Goal: Communication & Community: Answer question/provide support

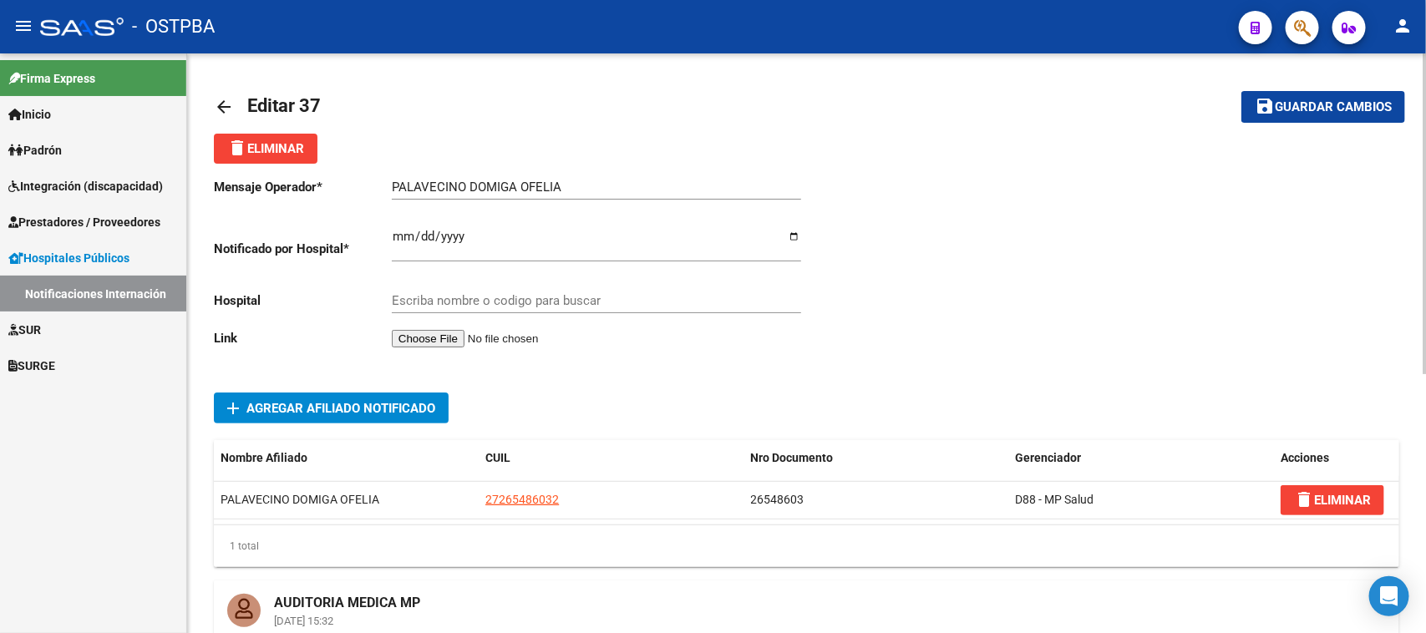
type input "HOSPITAL ZONAL GENERAL DE AGUDOS DESCENTRALIZADO EVITA PUEBLO"
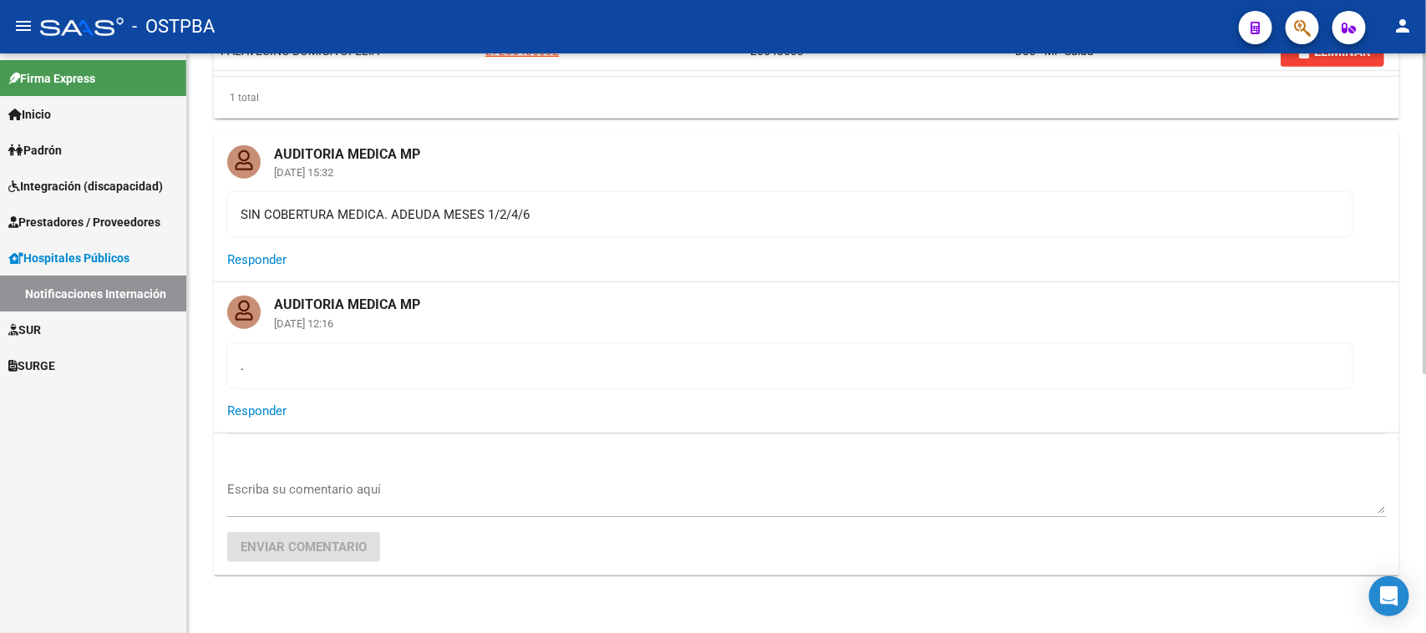
scroll to position [470, 0]
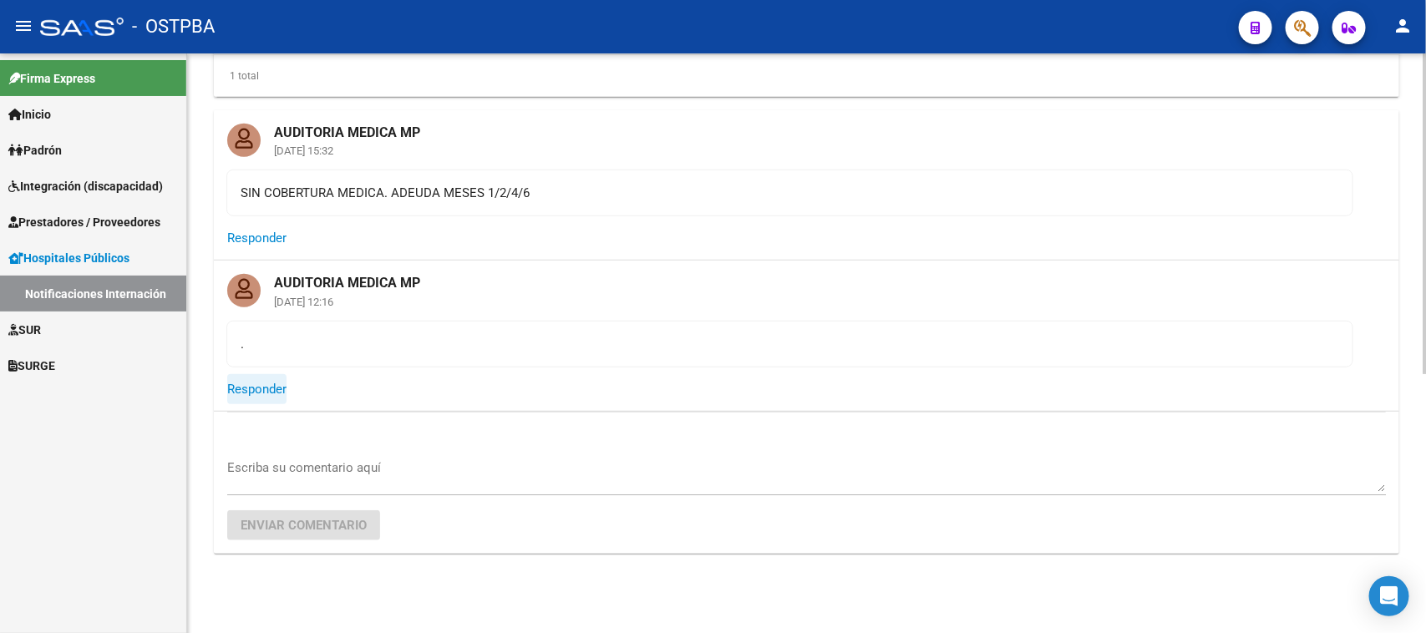
click at [257, 389] on span "Responder" at bounding box center [256, 389] width 59 height 15
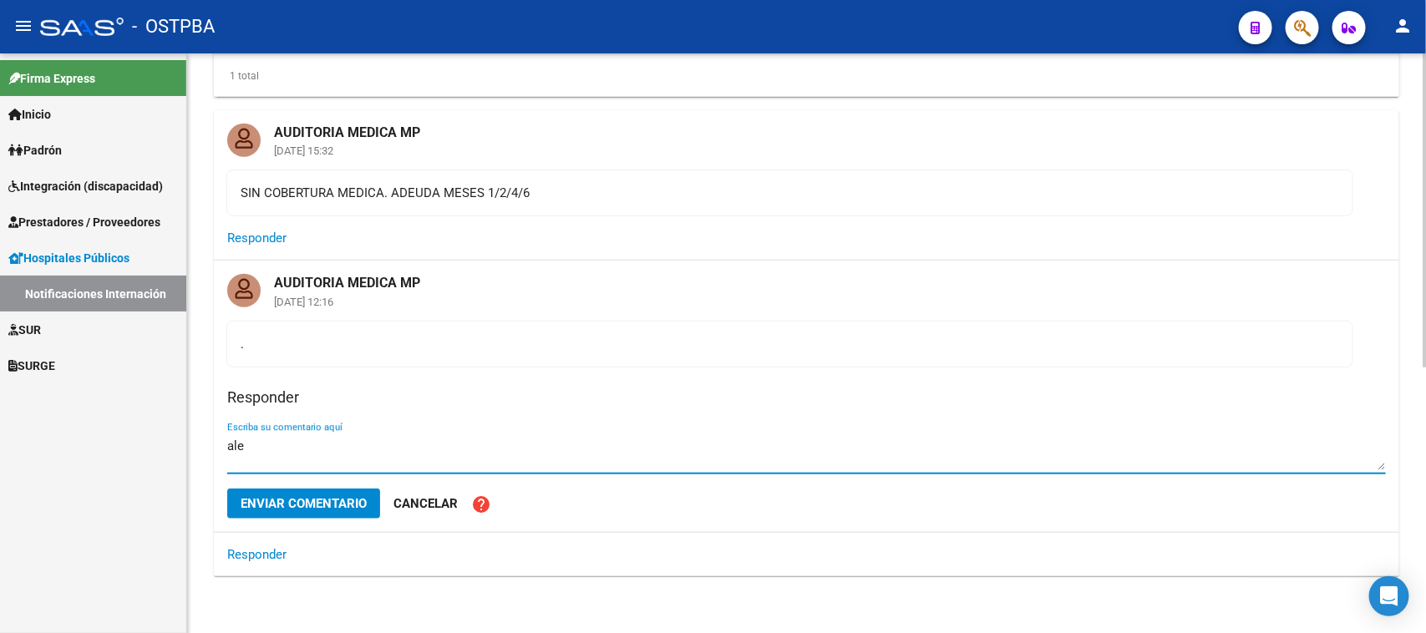
type textarea "ale"
click at [289, 506] on span "Enviar comentario" at bounding box center [304, 503] width 126 height 15
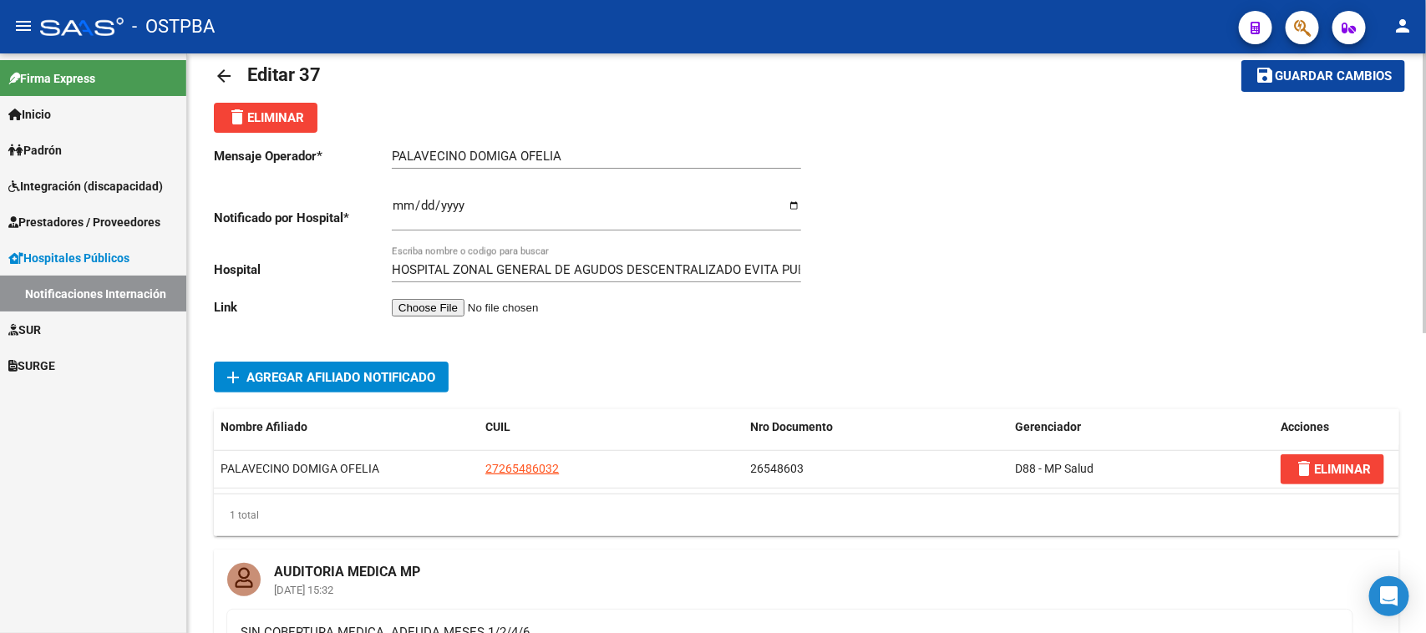
scroll to position [0, 0]
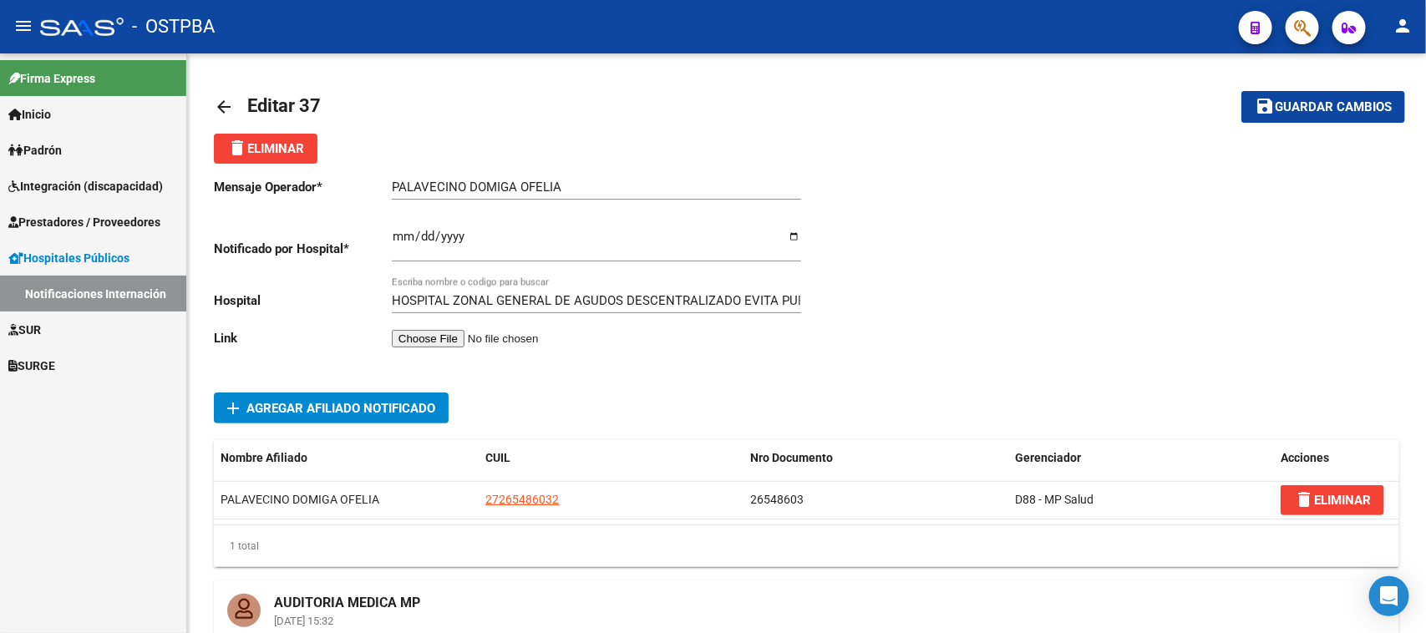
click at [38, 255] on span "Hospitales Públicos" at bounding box center [68, 258] width 121 height 18
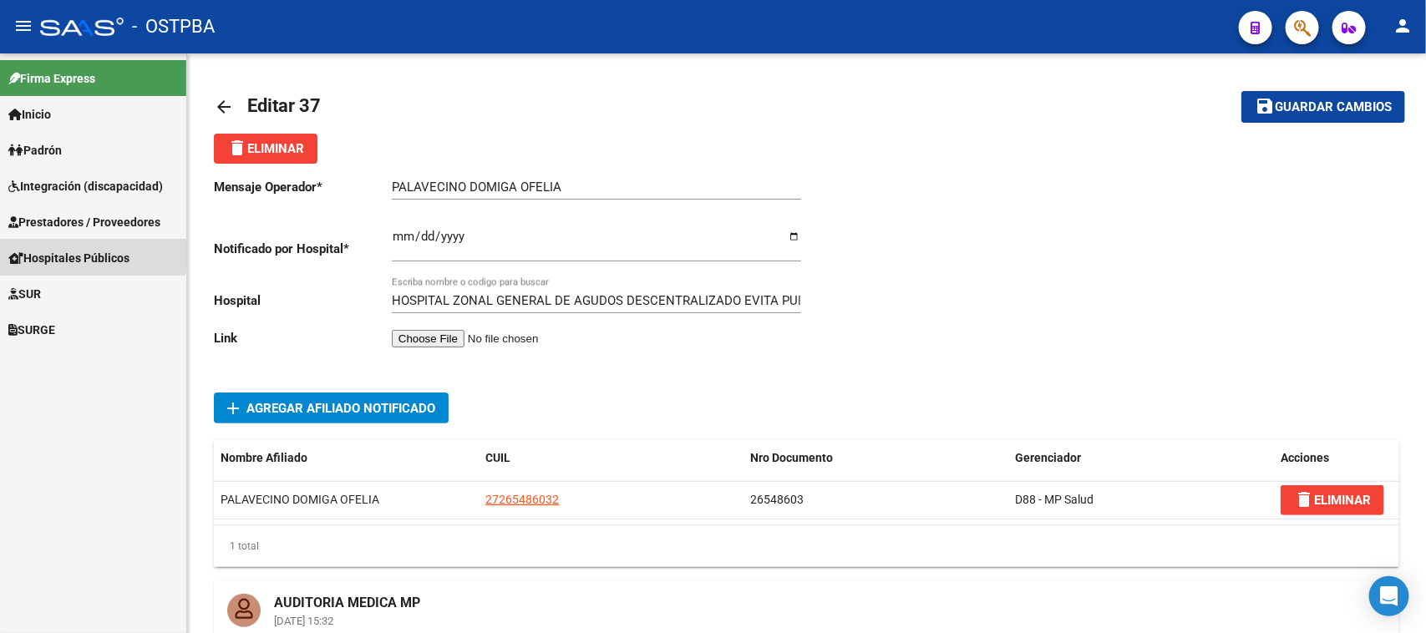
click at [38, 255] on span "Hospitales Públicos" at bounding box center [68, 258] width 121 height 18
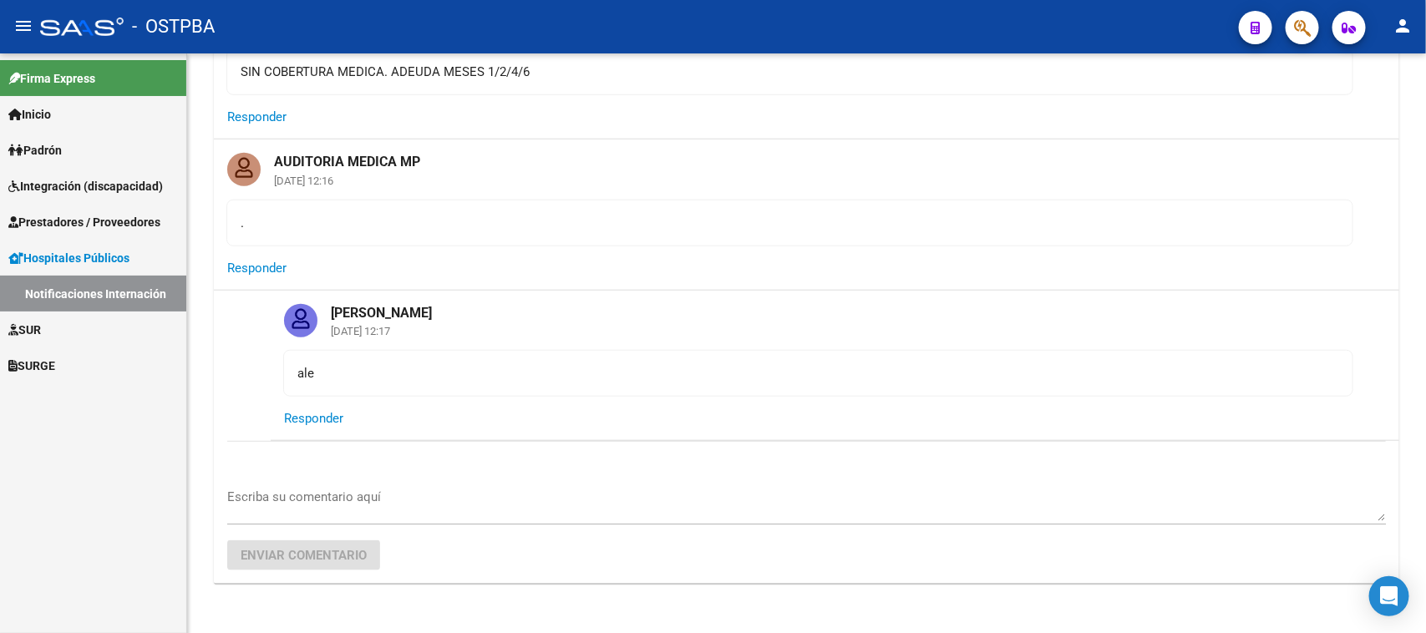
scroll to position [622, 0]
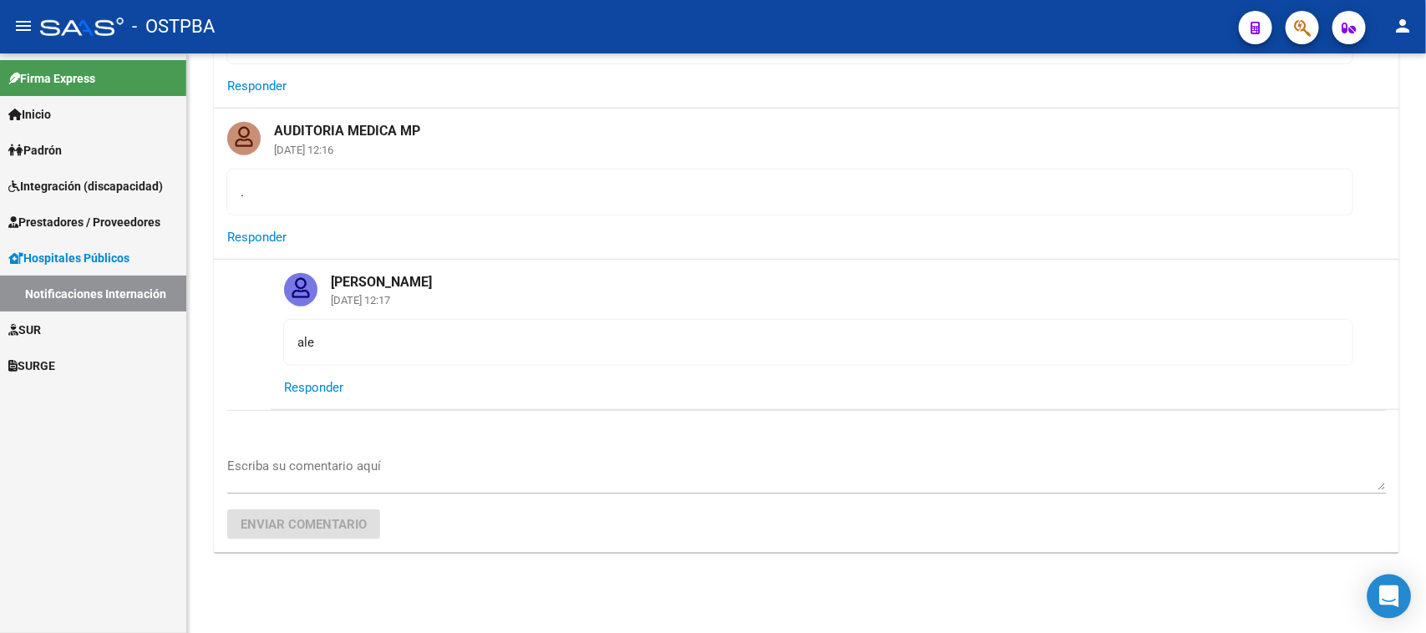
click at [1387, 595] on icon "Open Intercom Messenger" at bounding box center [1388, 597] width 19 height 22
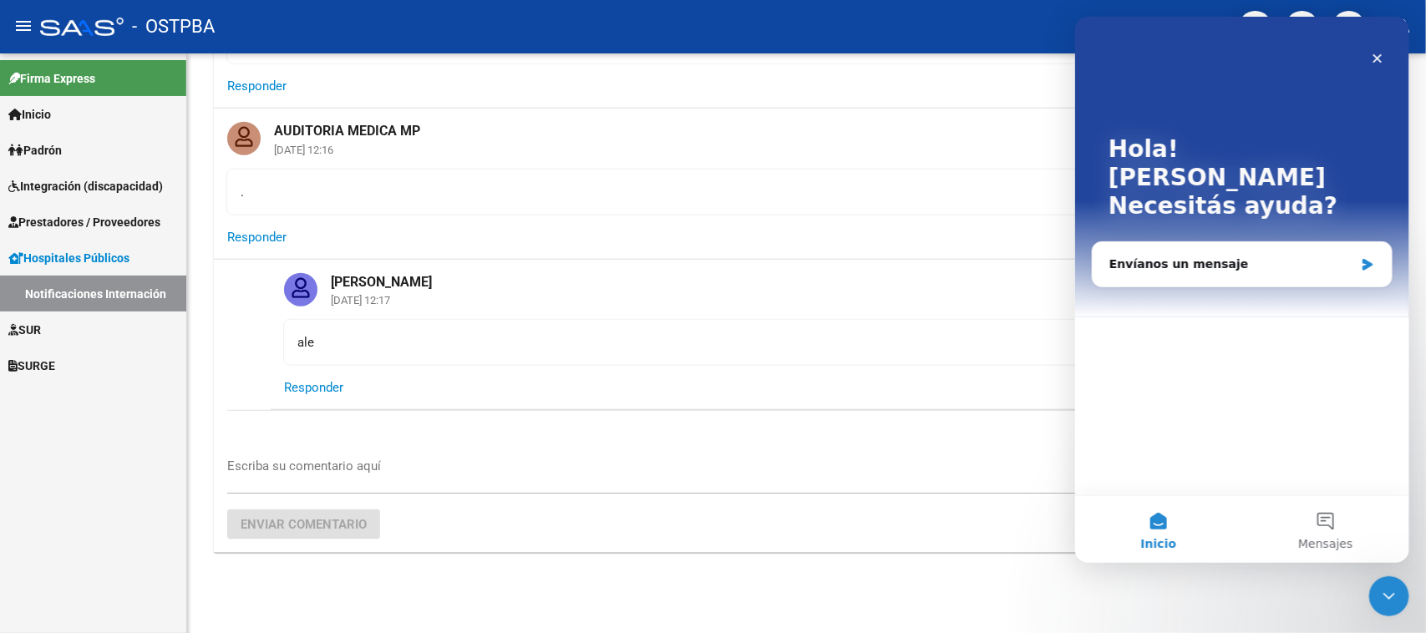
scroll to position [0, 0]
click at [1376, 52] on icon "Cerrar" at bounding box center [1376, 58] width 13 height 13
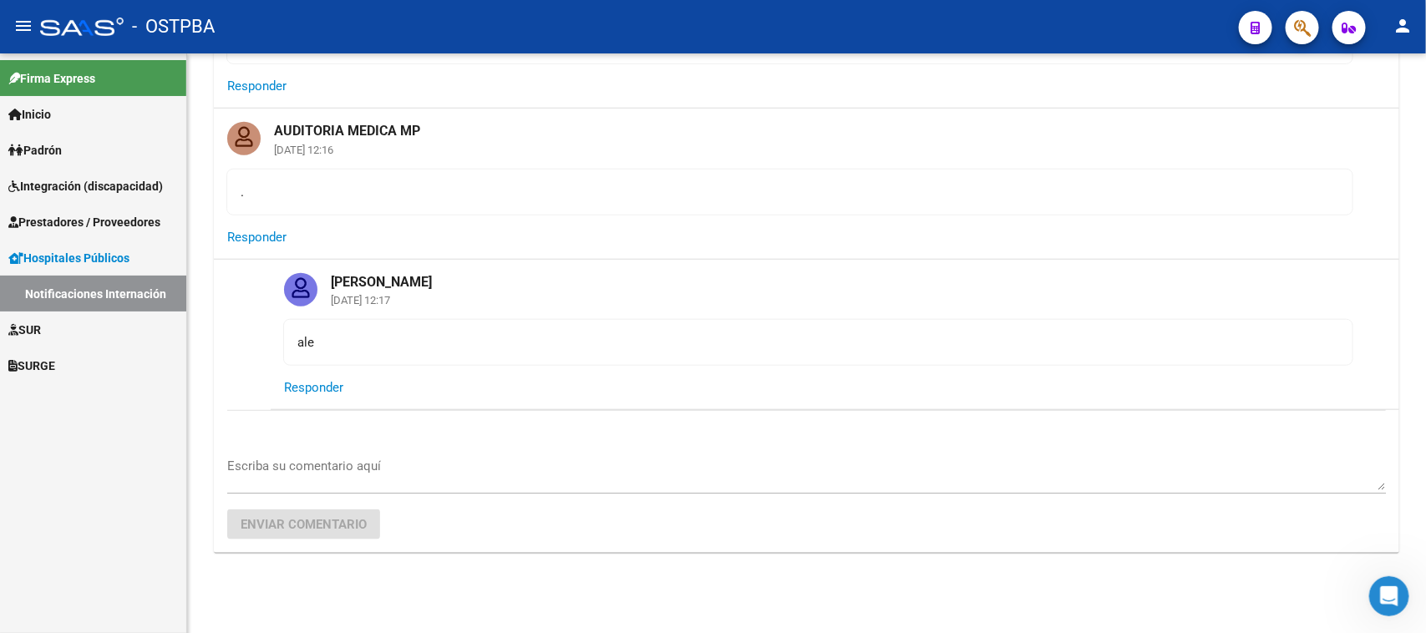
click at [38, 251] on span "Hospitales Públicos" at bounding box center [68, 258] width 121 height 18
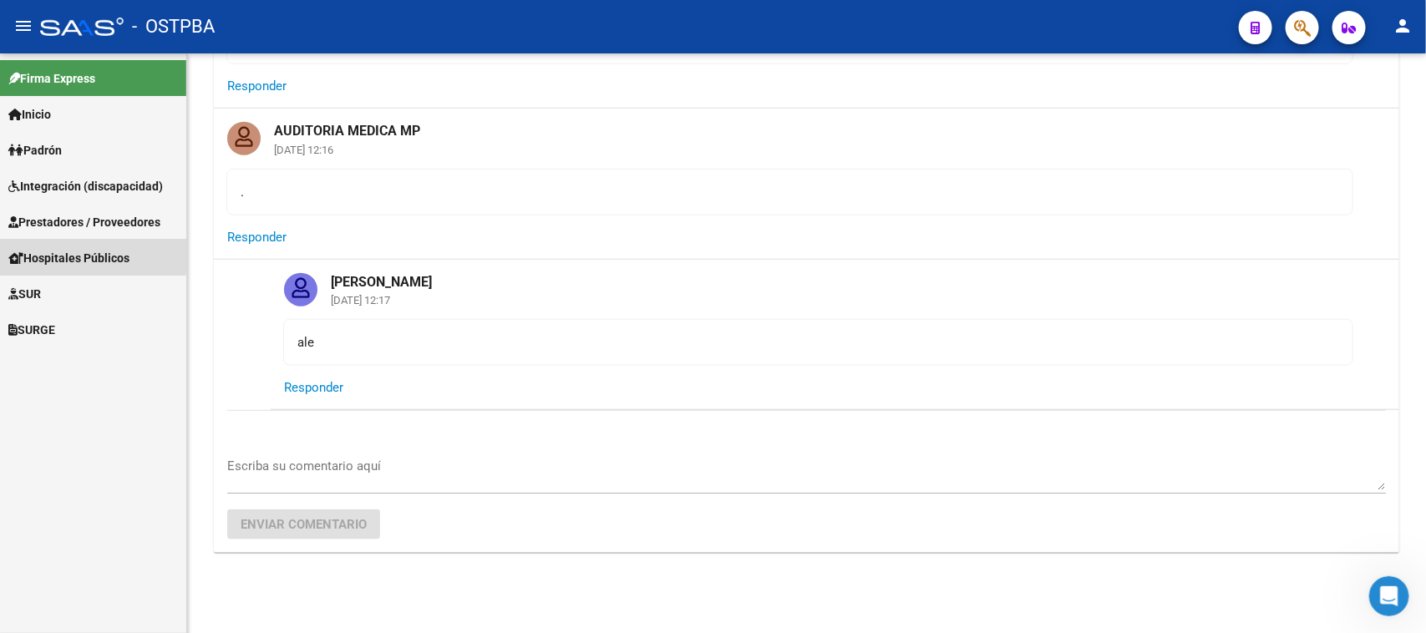
click at [38, 251] on span "Hospitales Públicos" at bounding box center [68, 258] width 121 height 18
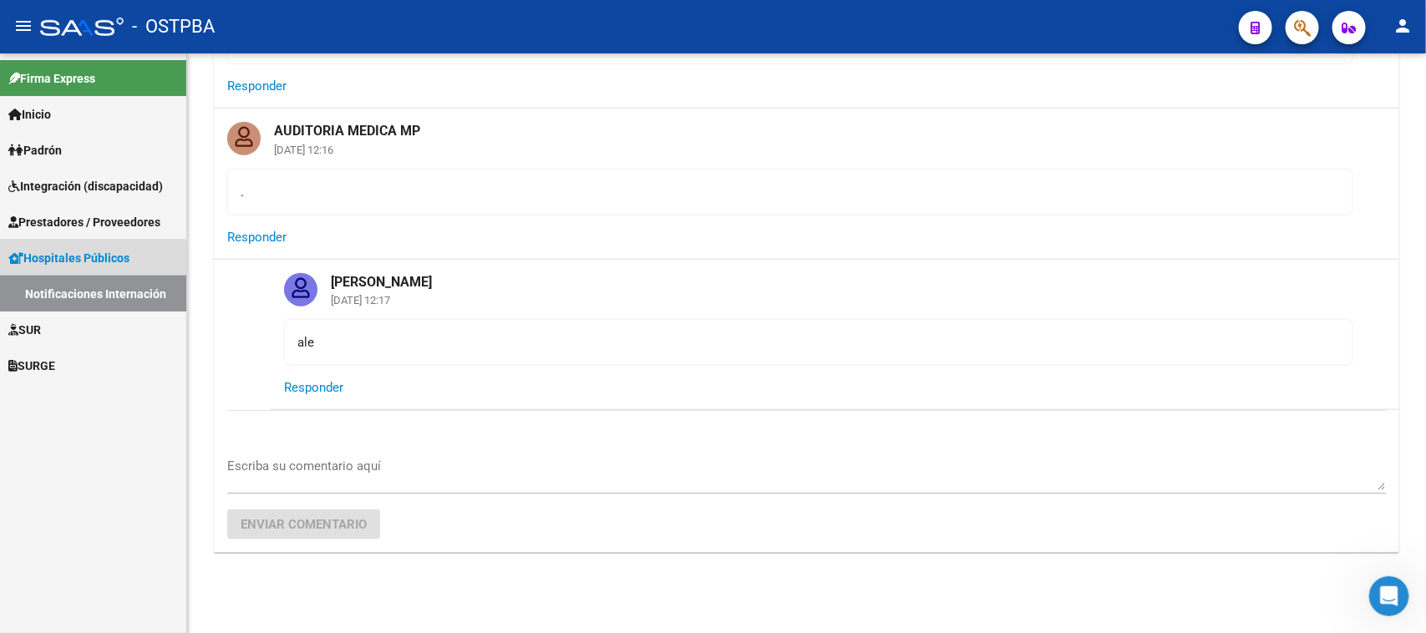
click at [44, 286] on link "Notificaciones Internación" at bounding box center [93, 294] width 186 height 36
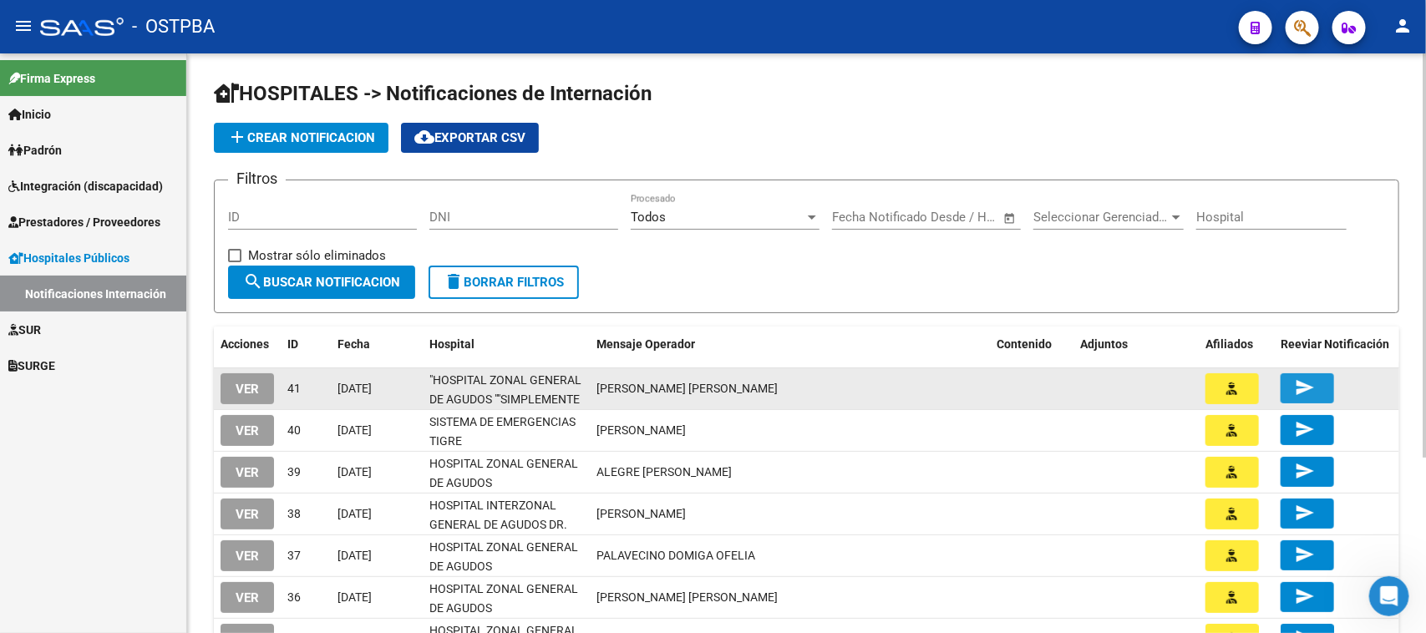
click at [1303, 381] on mat-icon "send" at bounding box center [1305, 388] width 20 height 20
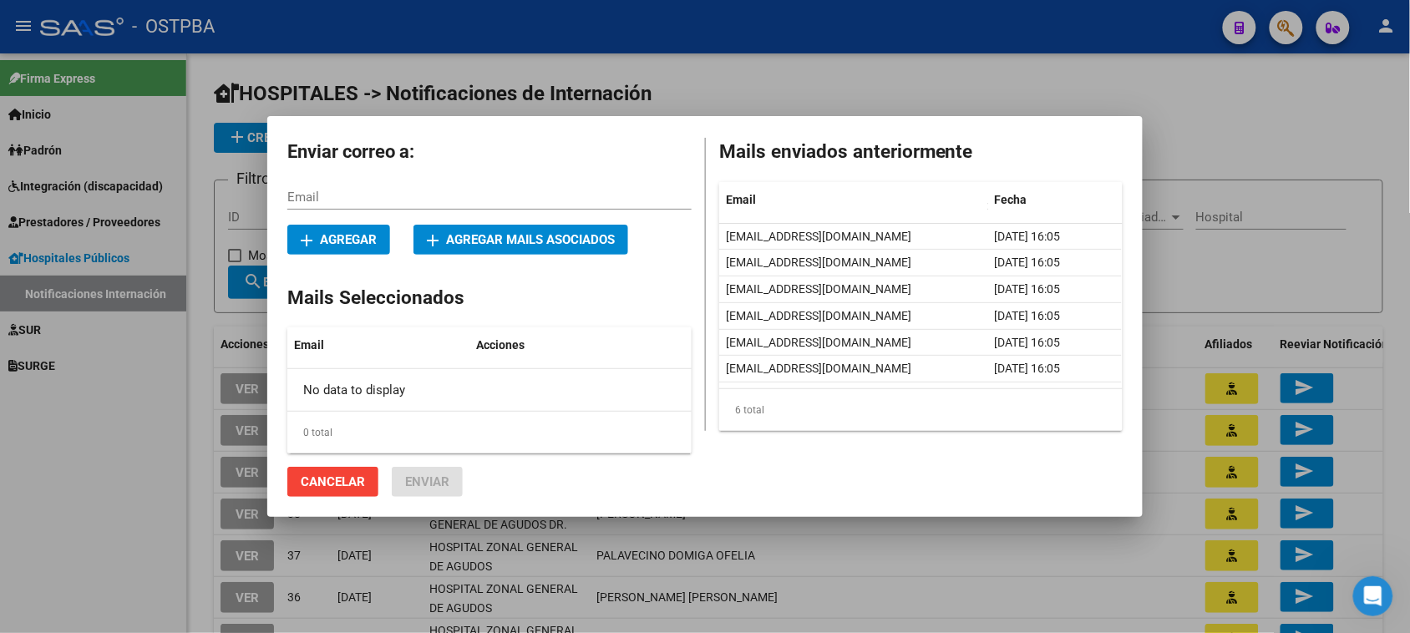
click at [1301, 84] on div at bounding box center [705, 316] width 1410 height 633
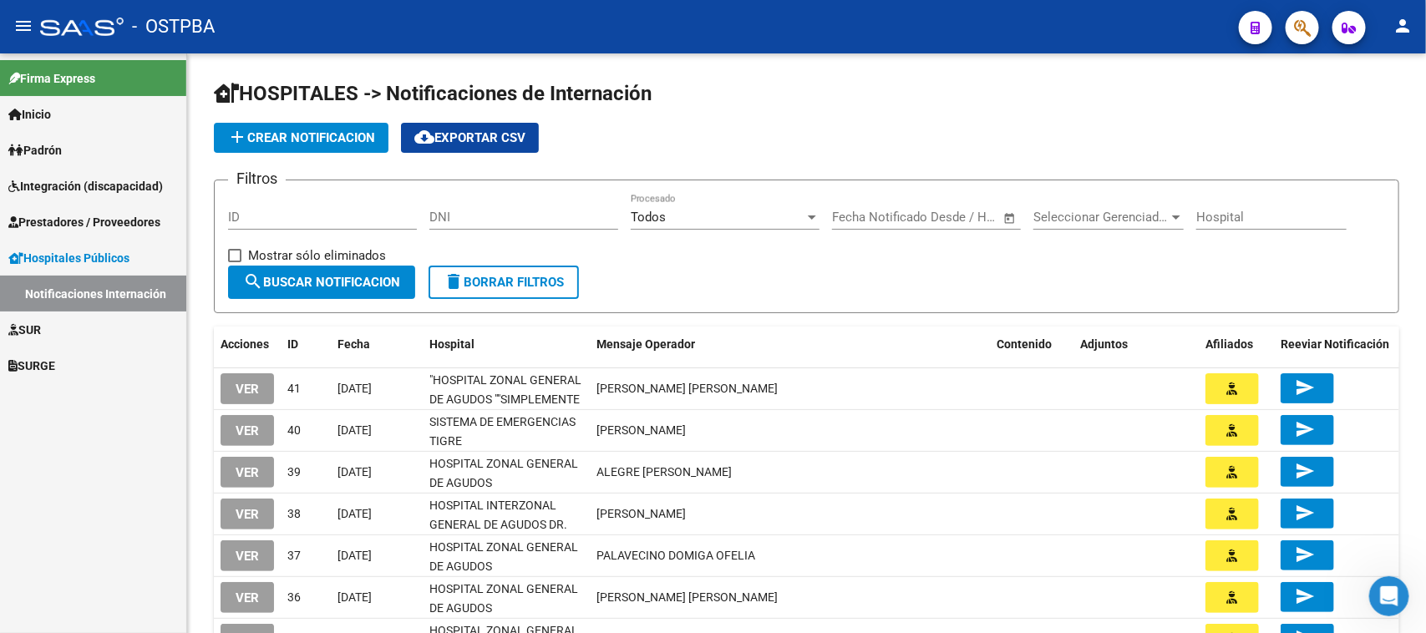
click at [84, 257] on span "Hospitales Públicos" at bounding box center [68, 258] width 121 height 18
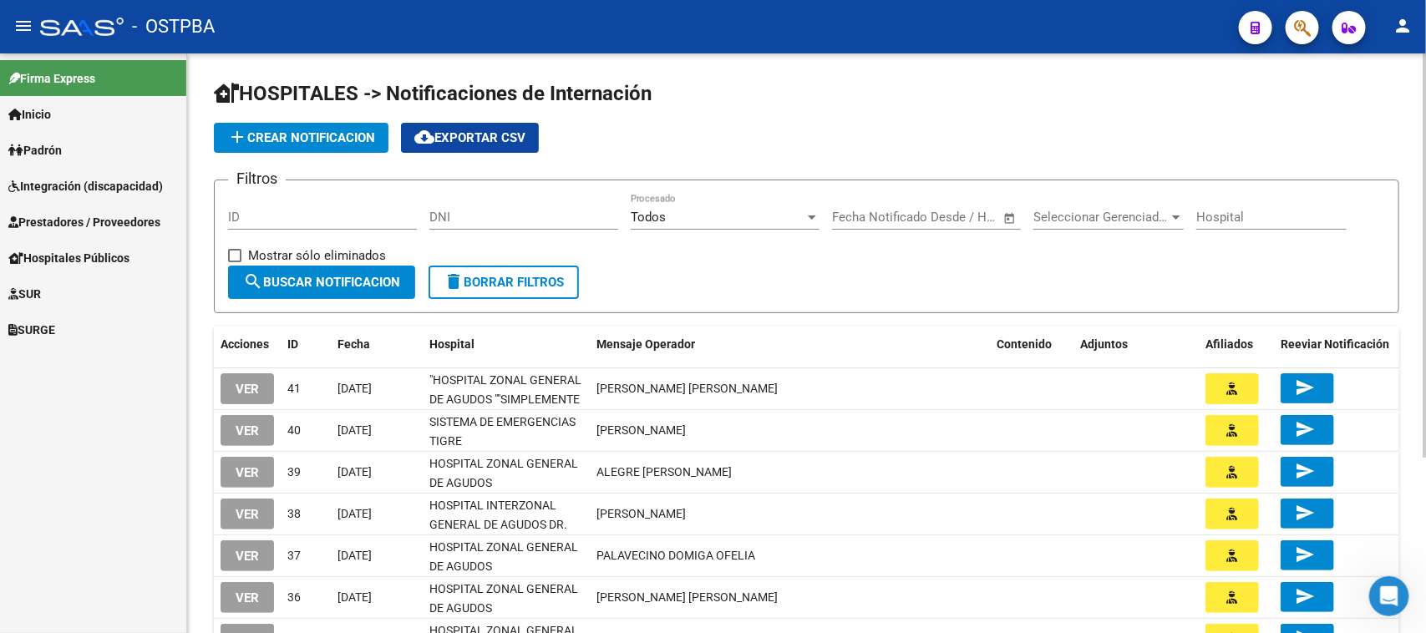
click at [295, 132] on span "add Crear Notificacion" at bounding box center [301, 137] width 148 height 15
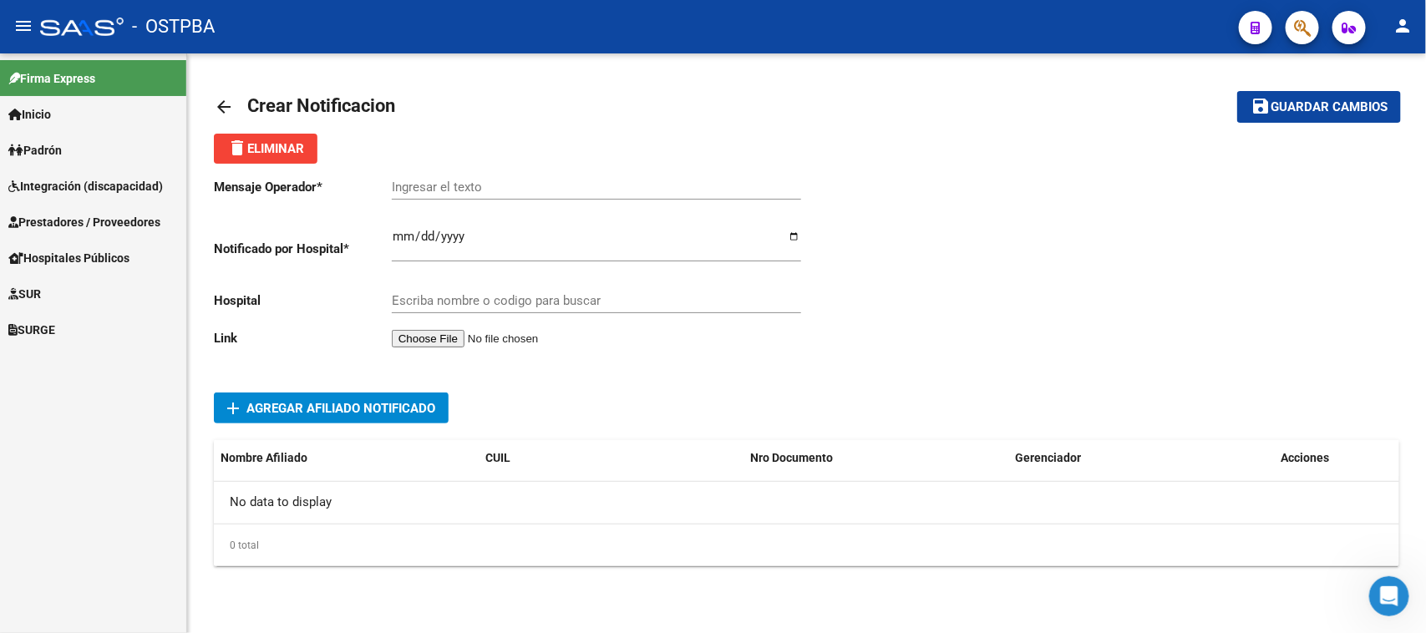
click at [224, 103] on mat-icon "arrow_back" at bounding box center [224, 107] width 20 height 20
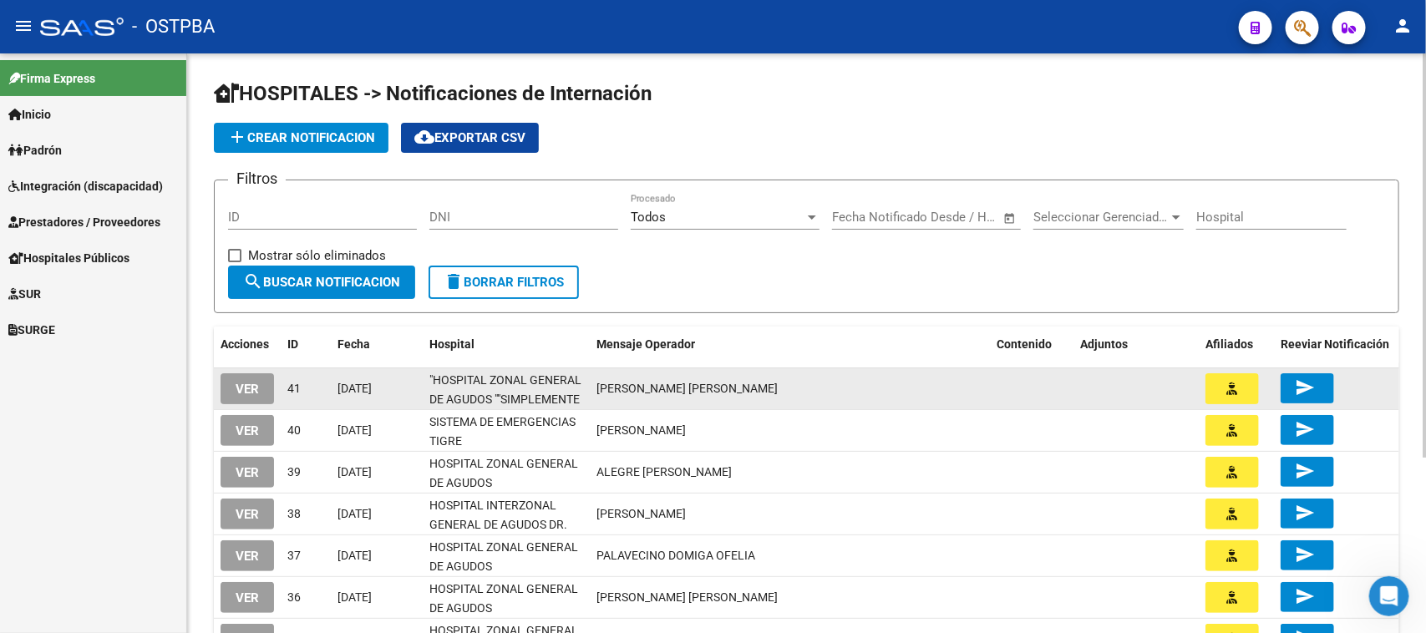
click at [1237, 386] on icon "button" at bounding box center [1232, 389] width 11 height 13
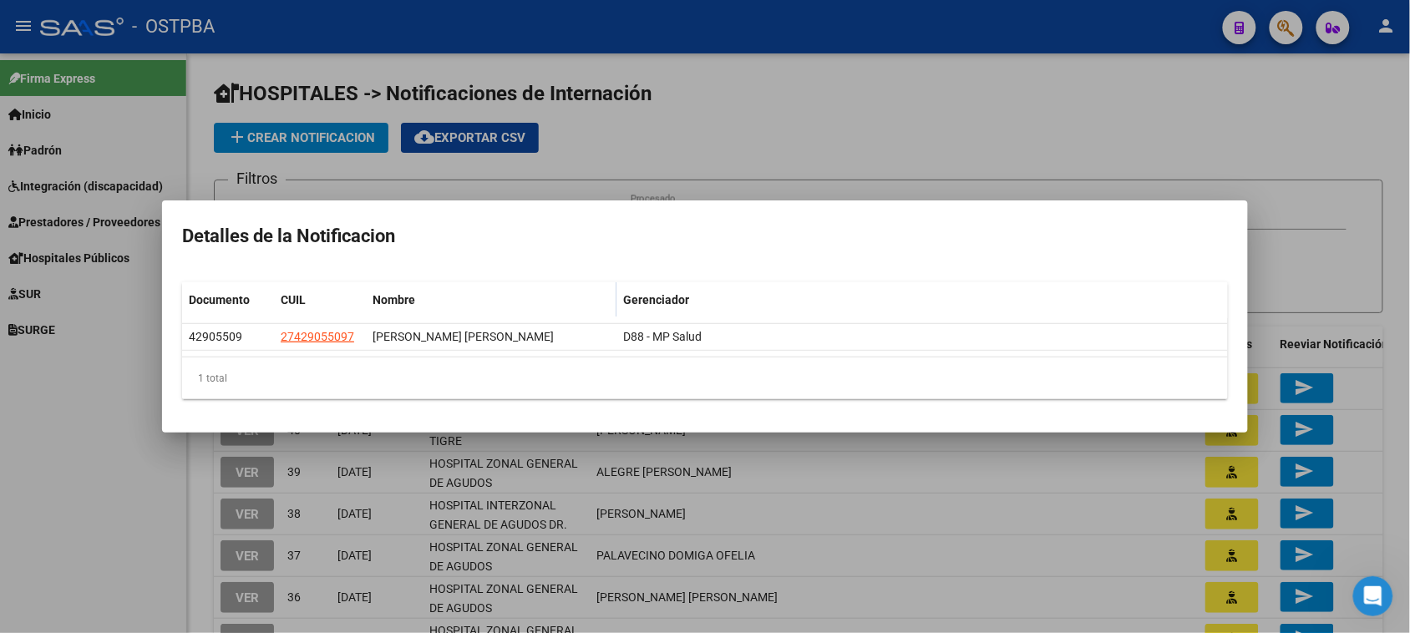
click at [1129, 126] on div at bounding box center [705, 316] width 1410 height 633
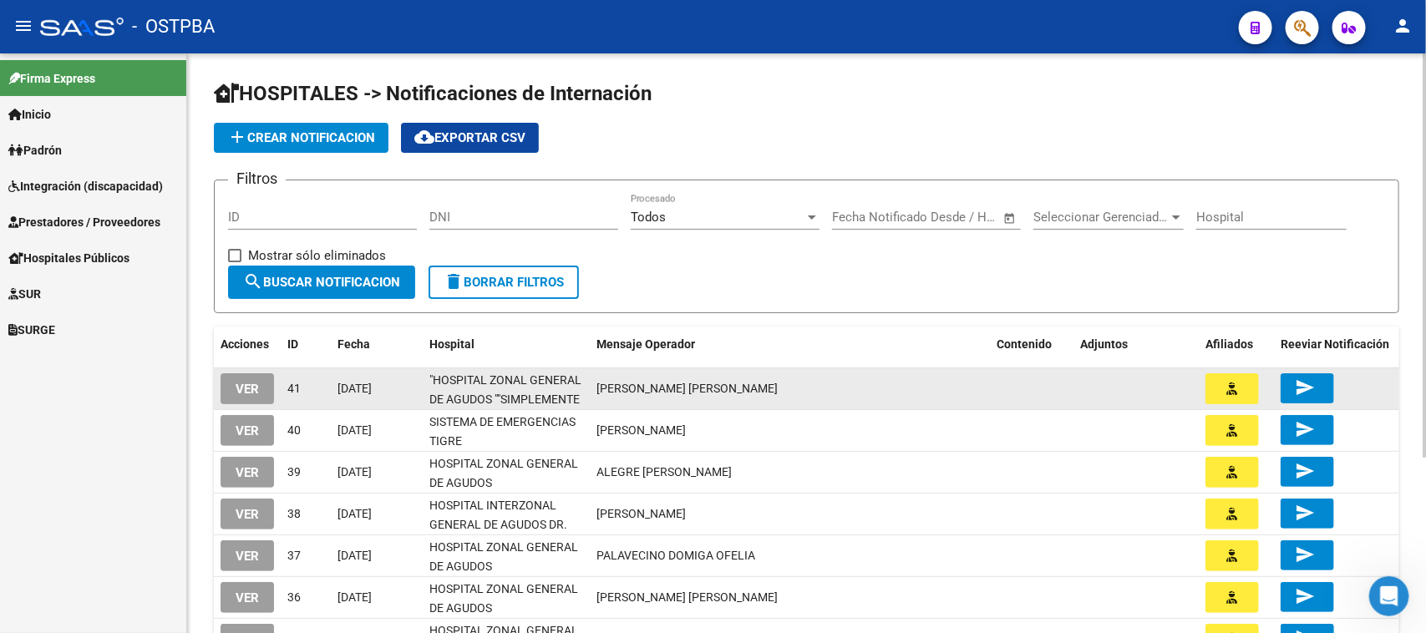
click at [1308, 379] on mat-icon "send" at bounding box center [1305, 388] width 20 height 20
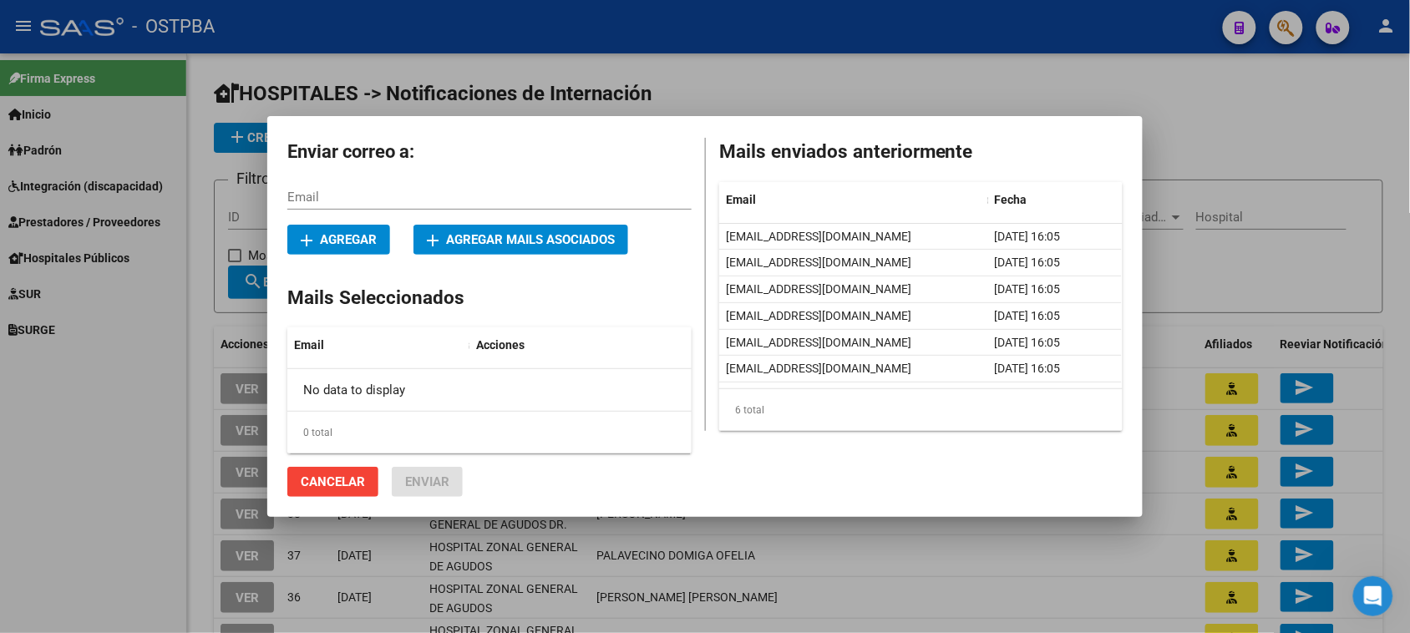
drag, startPoint x: 533, startPoint y: 143, endPoint x: 610, endPoint y: 171, distance: 82.0
click at [610, 171] on div "Enviar correo a: Email add Agregar add Agregar mails asociados Mails Selecciona…" at bounding box center [489, 317] width 404 height 362
click at [487, 235] on span "add Agregar mails asociados" at bounding box center [521, 239] width 188 height 15
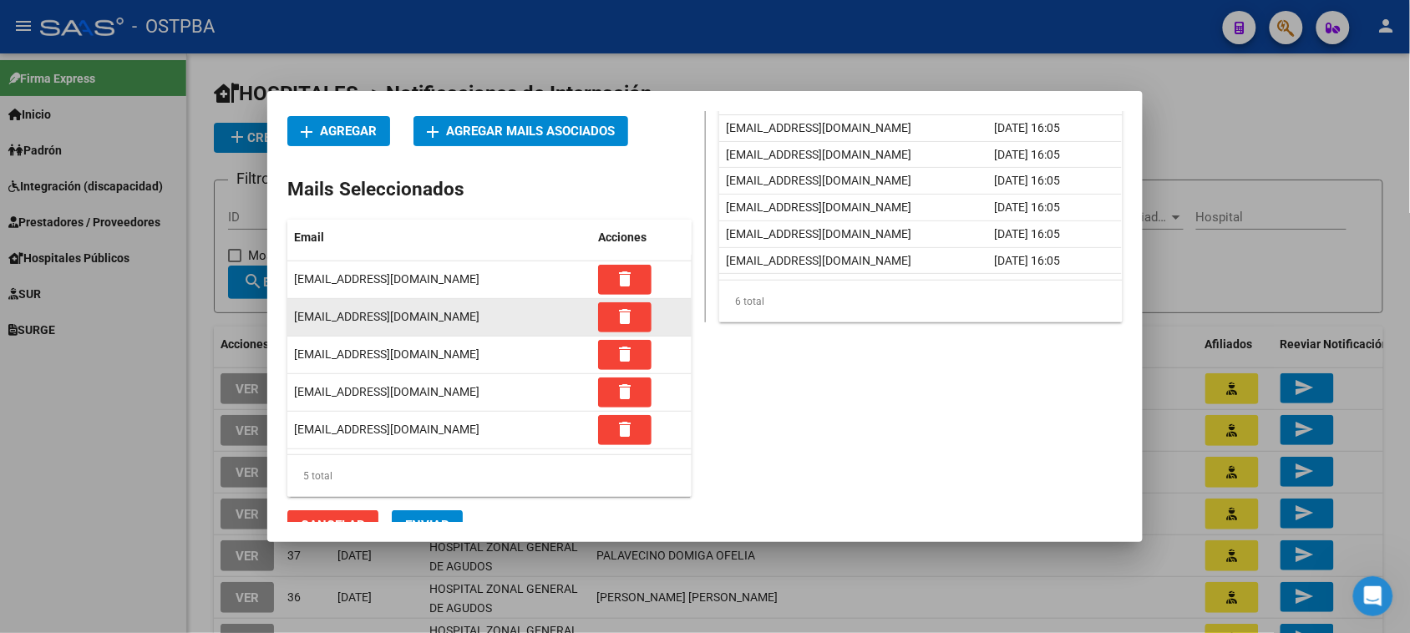
scroll to position [101, 0]
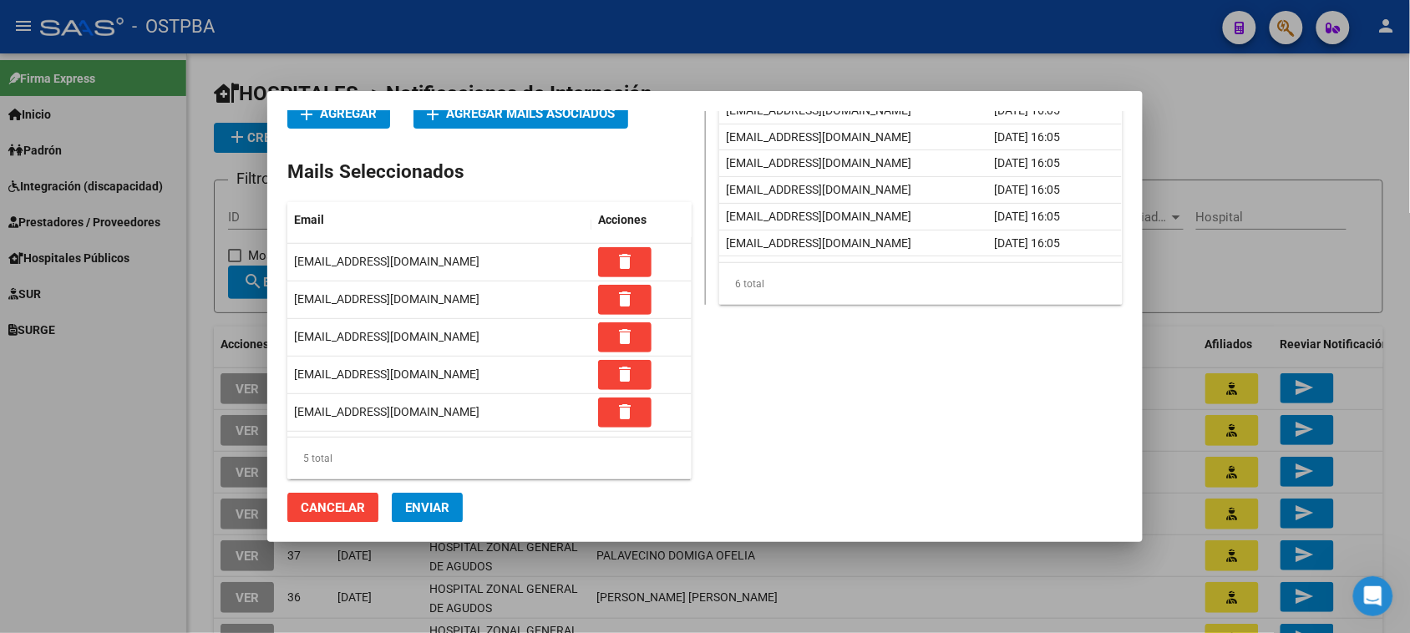
click at [535, 174] on h2 "Mails Seleccionados" at bounding box center [489, 172] width 404 height 28
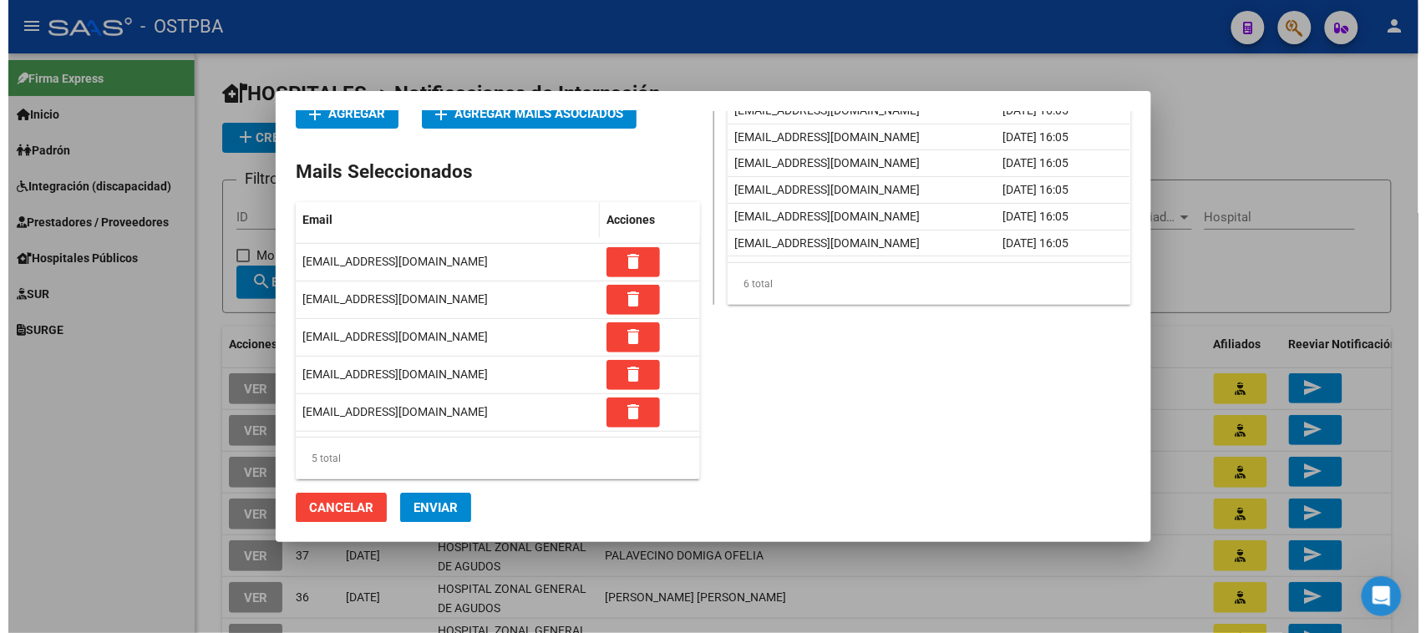
scroll to position [0, 0]
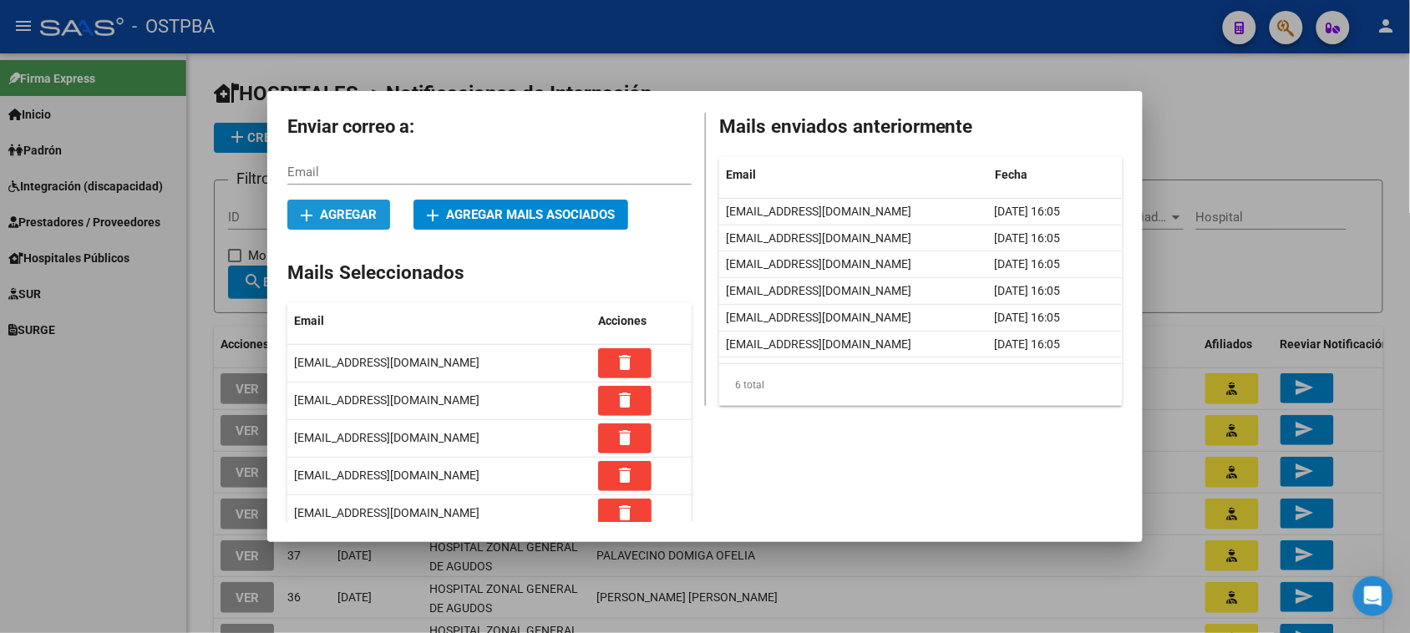
click at [332, 206] on button "add Agregar" at bounding box center [338, 215] width 103 height 30
click at [331, 201] on button "add Agregar" at bounding box center [338, 215] width 103 height 30
click at [298, 167] on input "Email" at bounding box center [489, 172] width 404 height 15
click at [287, 173] on input "Email" at bounding box center [489, 172] width 404 height 15
click at [1268, 269] on div at bounding box center [705, 316] width 1410 height 633
